Goal: Information Seeking & Learning: Learn about a topic

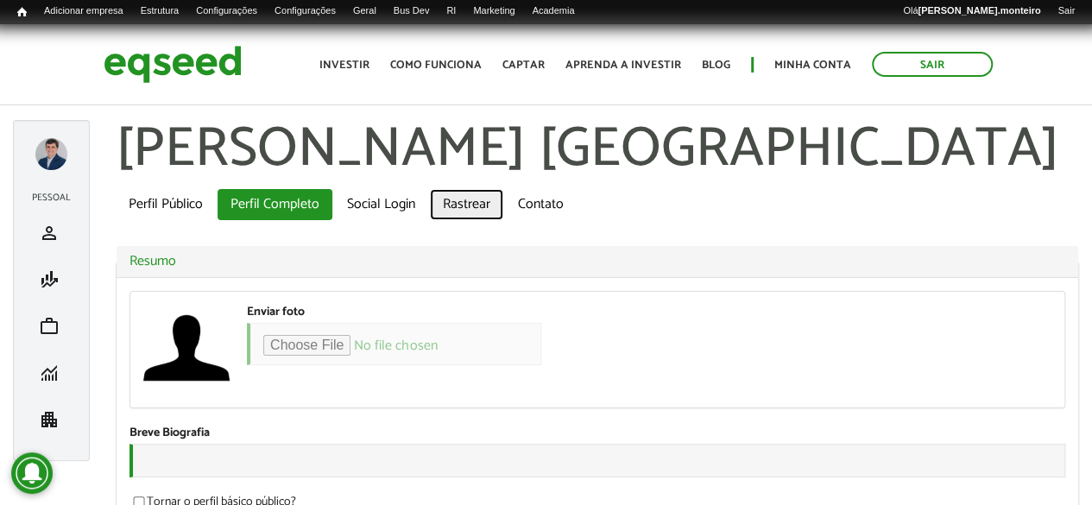
click at [464, 201] on link "Rastrear" at bounding box center [466, 204] width 73 height 31
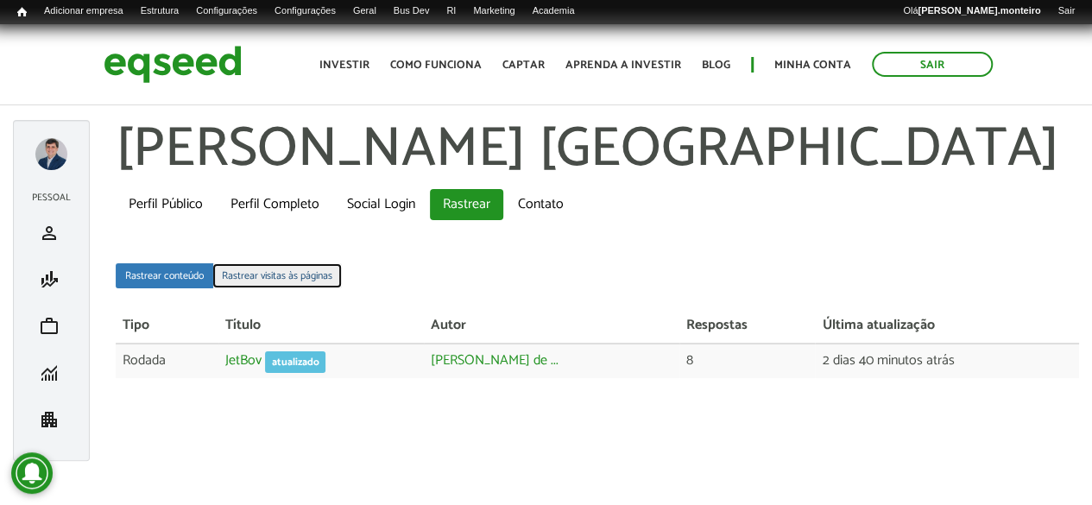
click at [255, 279] on link "Rastrear visitas às páginas" at bounding box center [276, 275] width 129 height 25
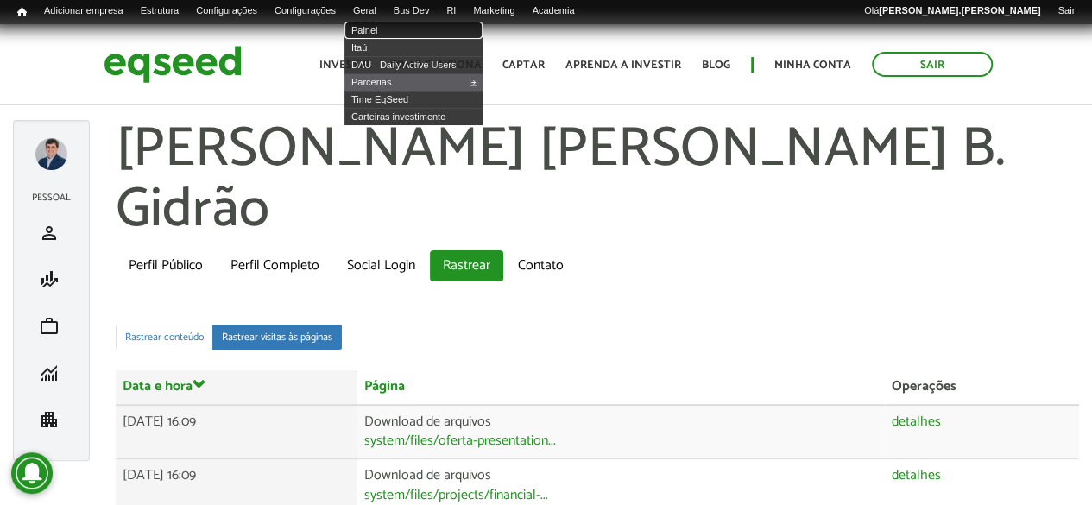
click at [400, 32] on link "Painel" at bounding box center [413, 30] width 138 height 17
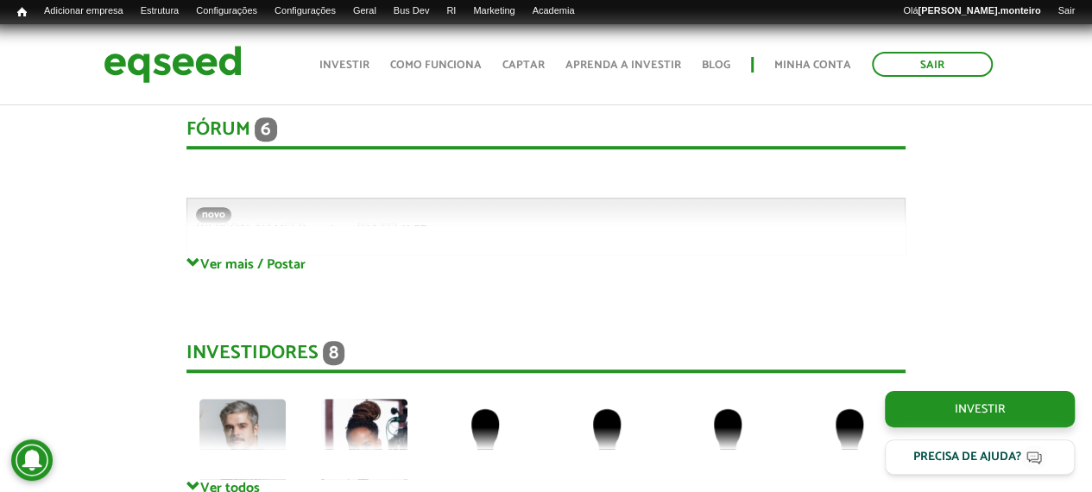
scroll to position [3970, 0]
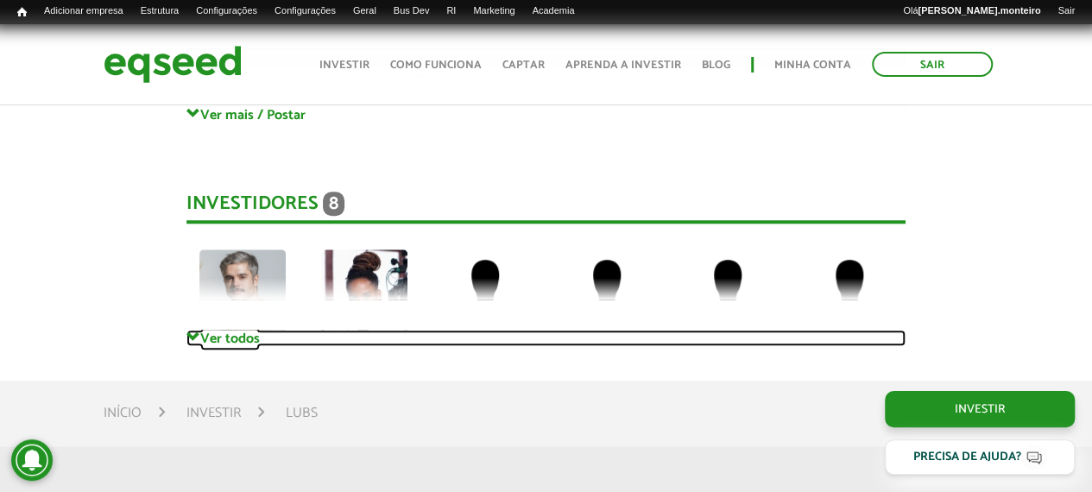
click at [221, 340] on link "Ver todos" at bounding box center [545, 338] width 719 height 16
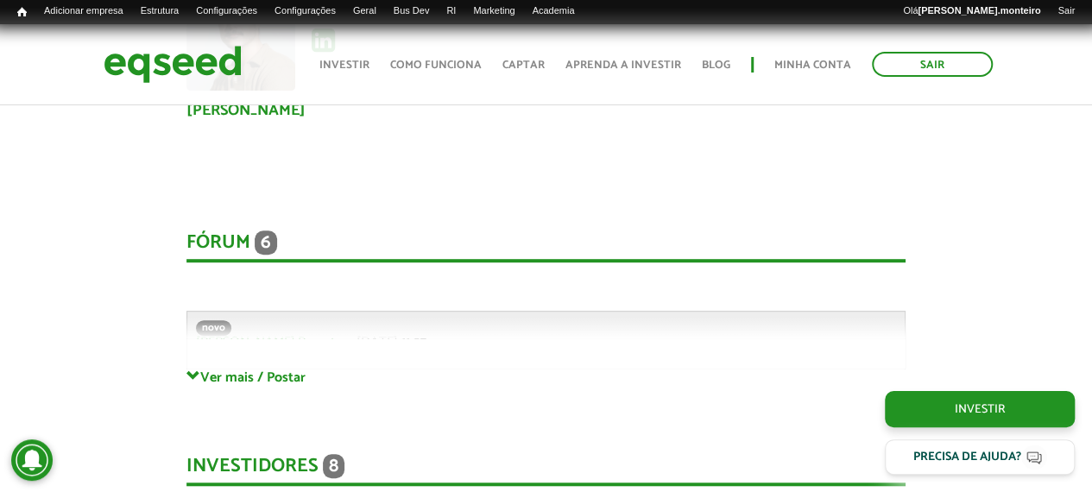
scroll to position [3711, 0]
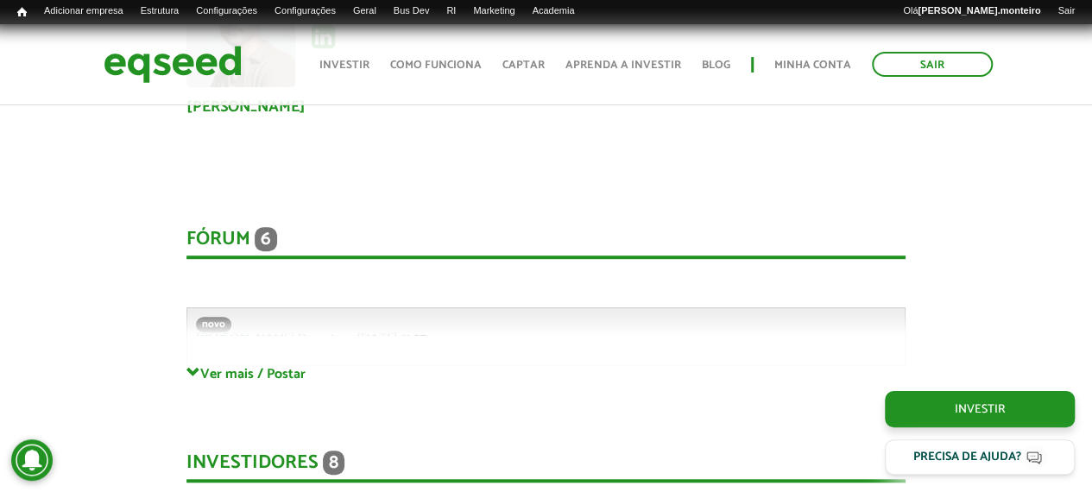
click at [214, 365] on div "Fórum 6 Comentários novo [PERSON_NAME].Poyart em [DATE] 11:07 Bem-vindo(a) ao f…" at bounding box center [545, 278] width 719 height 173
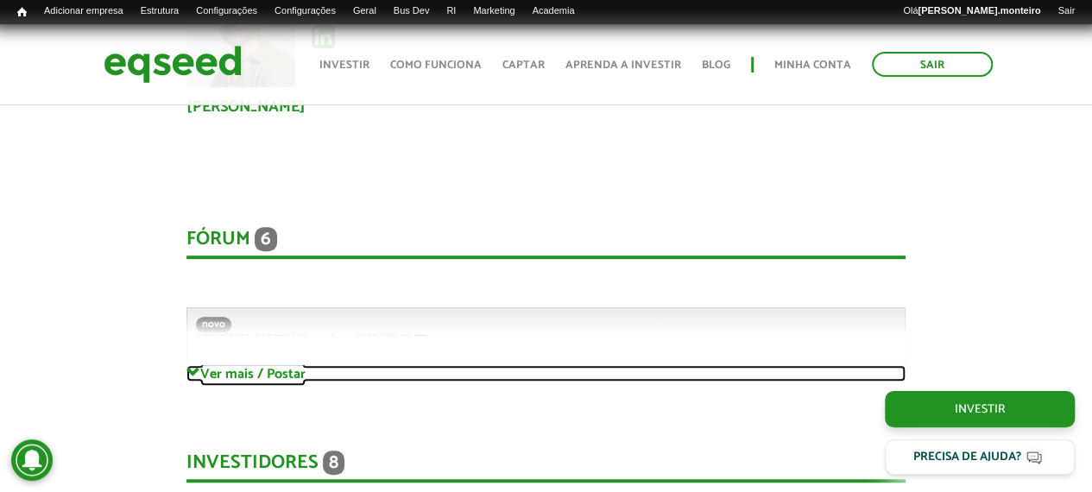
click at [209, 377] on link "Ver mais / Postar" at bounding box center [545, 373] width 719 height 16
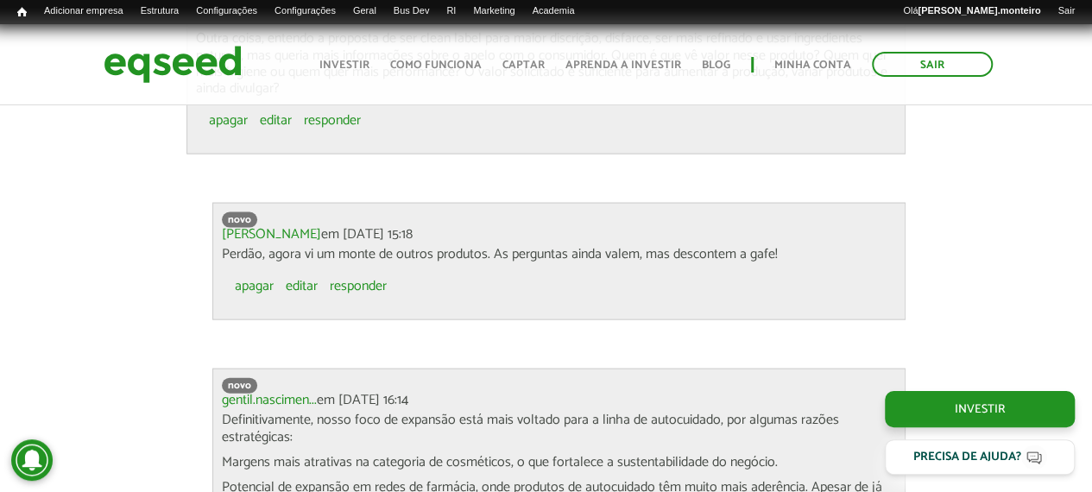
scroll to position [4919, 0]
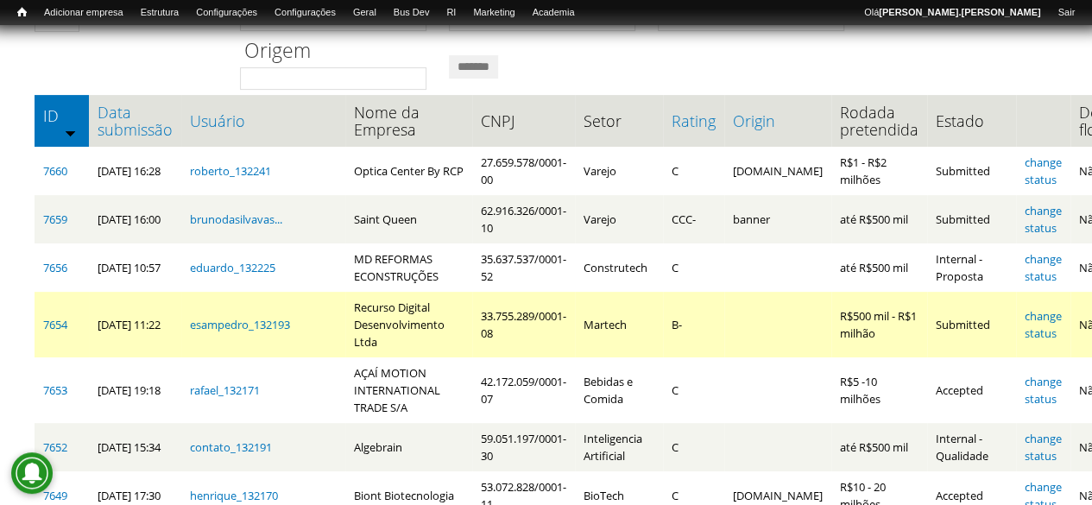
scroll to position [148, 0]
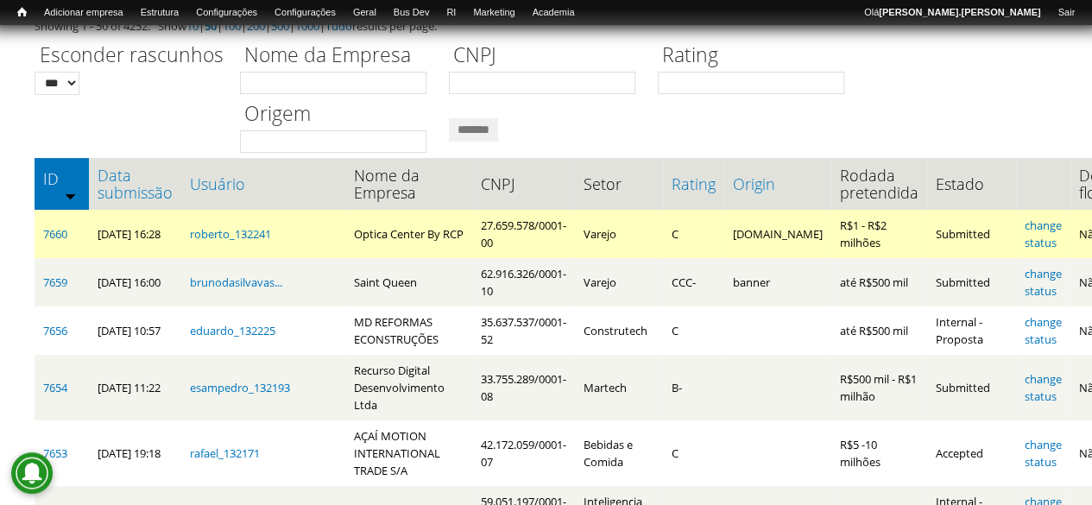
click at [751, 234] on td "chatgpt.com" at bounding box center [777, 234] width 107 height 48
click at [751, 234] on td "[DOMAIN_NAME]" at bounding box center [777, 234] width 107 height 48
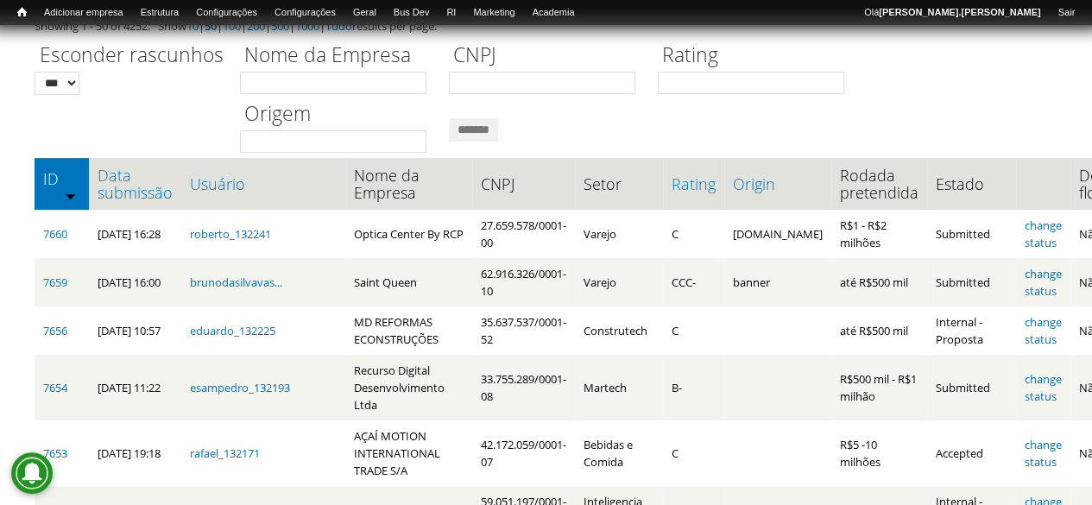
click at [644, 131] on div "Esconder rascunhos *** *** Nome da Empresa CNPJ Rating Origem *******" at bounding box center [546, 94] width 1023 height 118
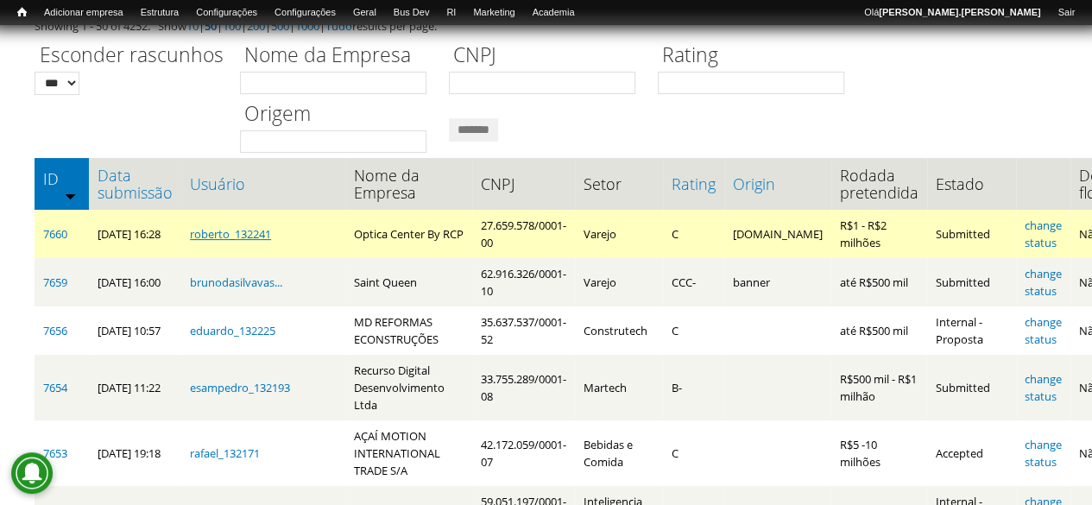
click at [223, 234] on link "roberto_132241" at bounding box center [230, 234] width 81 height 16
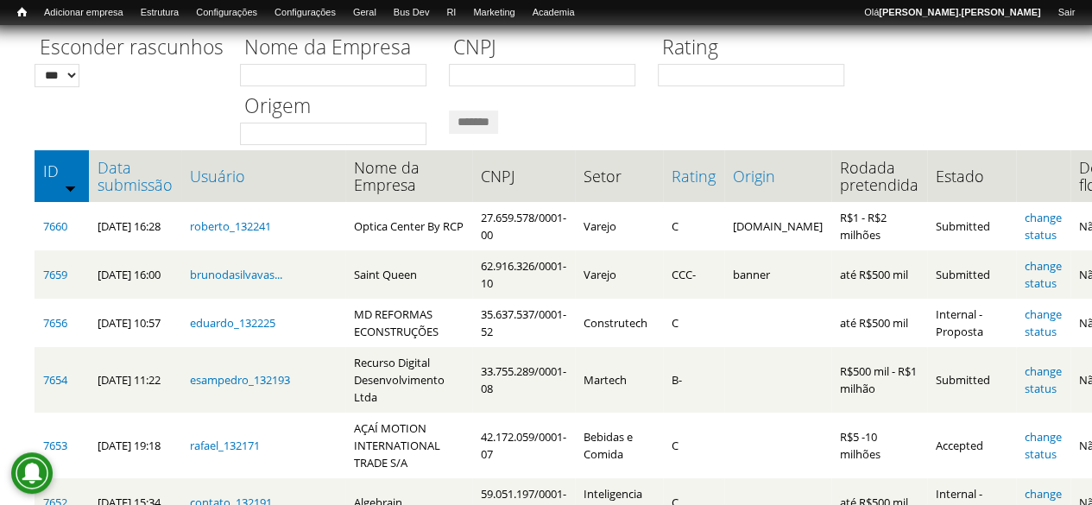
scroll to position [120, 0]
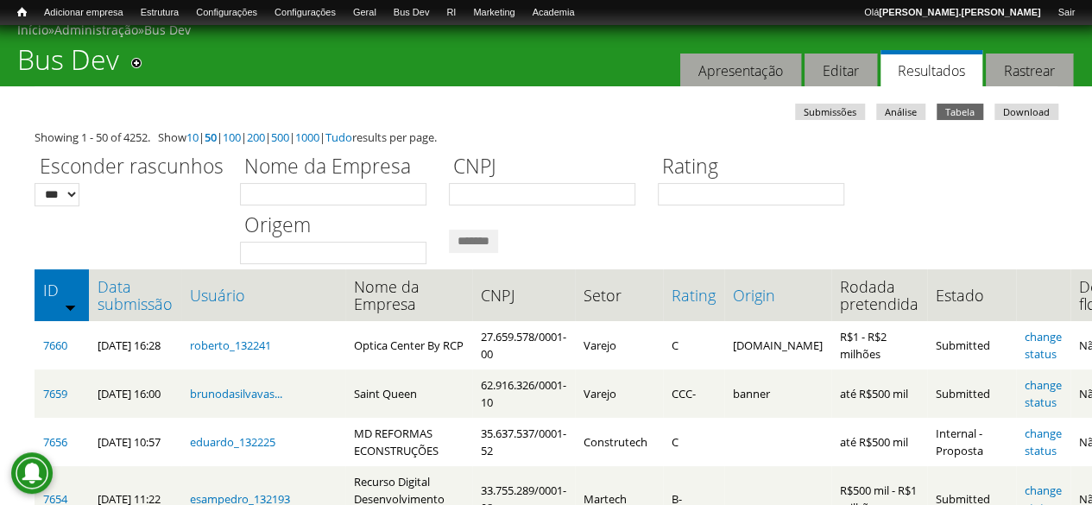
scroll to position [34, 0]
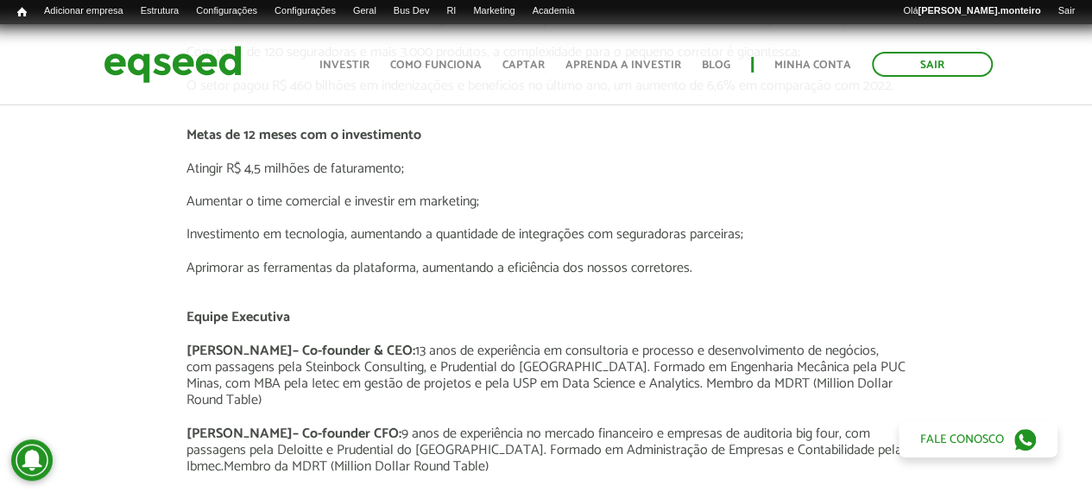
scroll to position [2503, 0]
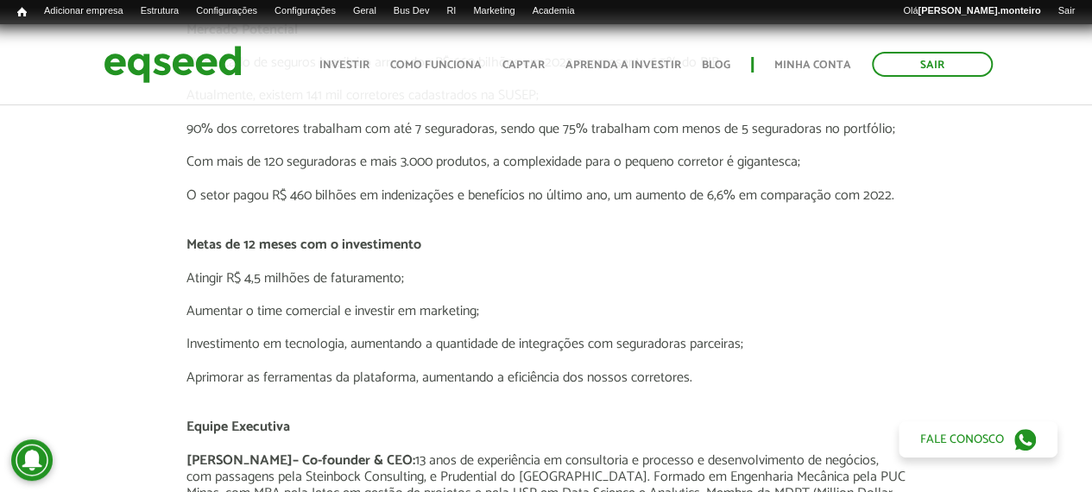
click at [258, 274] on p "Atingir R$ 4,5 milhões de faturamento;" at bounding box center [545, 278] width 719 height 16
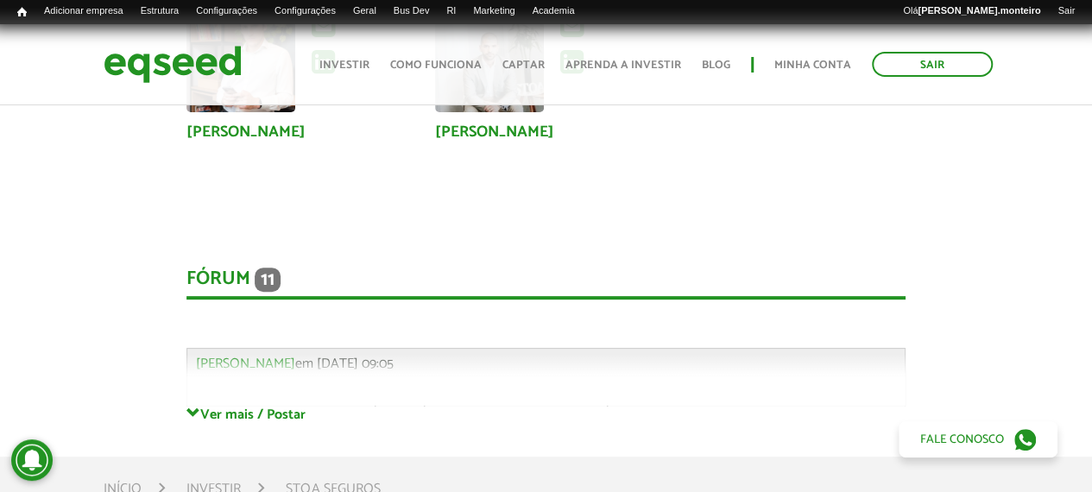
scroll to position [3538, 0]
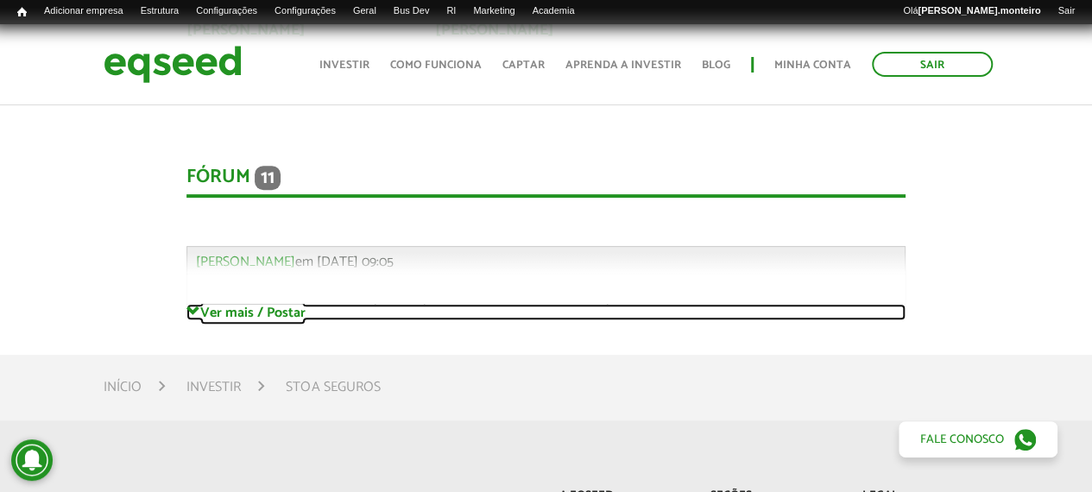
click at [234, 304] on link "Ver mais / Postar" at bounding box center [545, 312] width 719 height 16
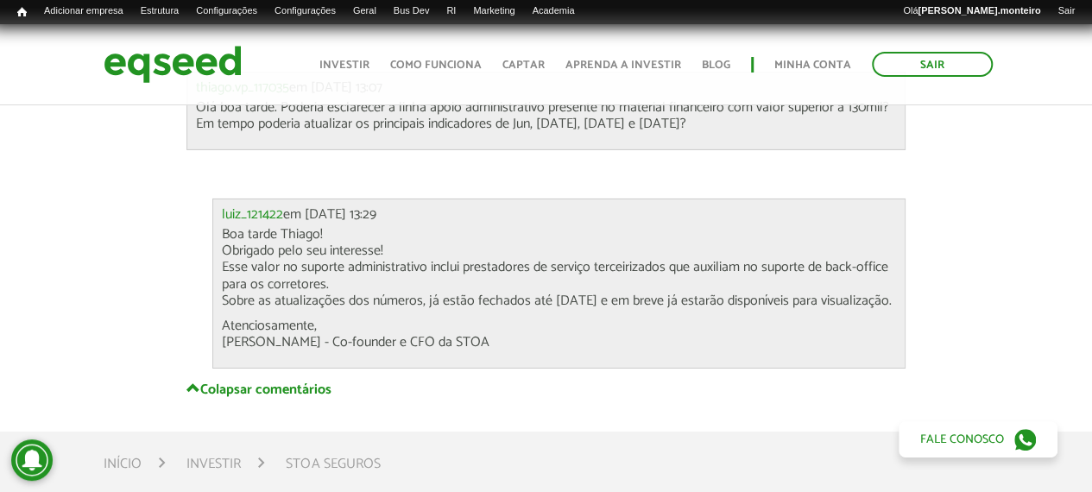
scroll to position [6299, 0]
